Goal: Go to known website: Access a specific website the user already knows

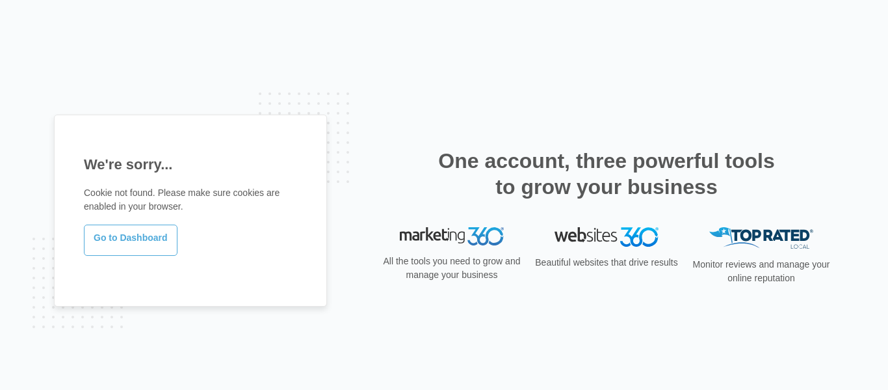
click at [124, 243] on link "Go to Dashboard" at bounding box center [131, 239] width 94 height 31
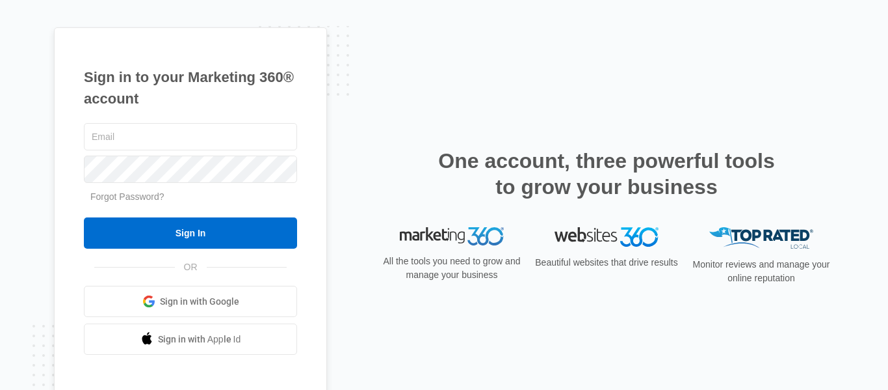
click at [205, 313] on link "Sign in with Google" at bounding box center [190, 300] width 213 height 31
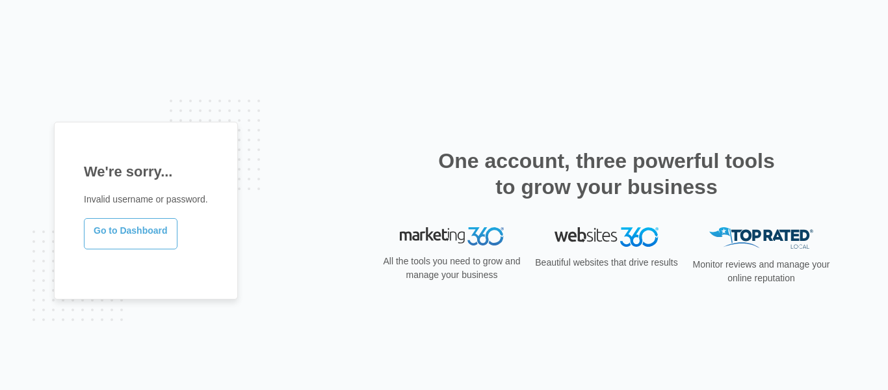
click at [144, 231] on link "Go to Dashboard" at bounding box center [131, 233] width 94 height 31
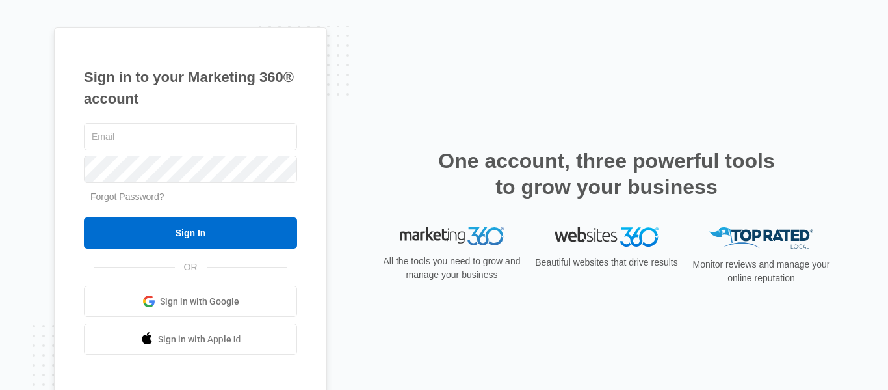
scroll to position [16, 0]
